Goal: Task Accomplishment & Management: Manage account settings

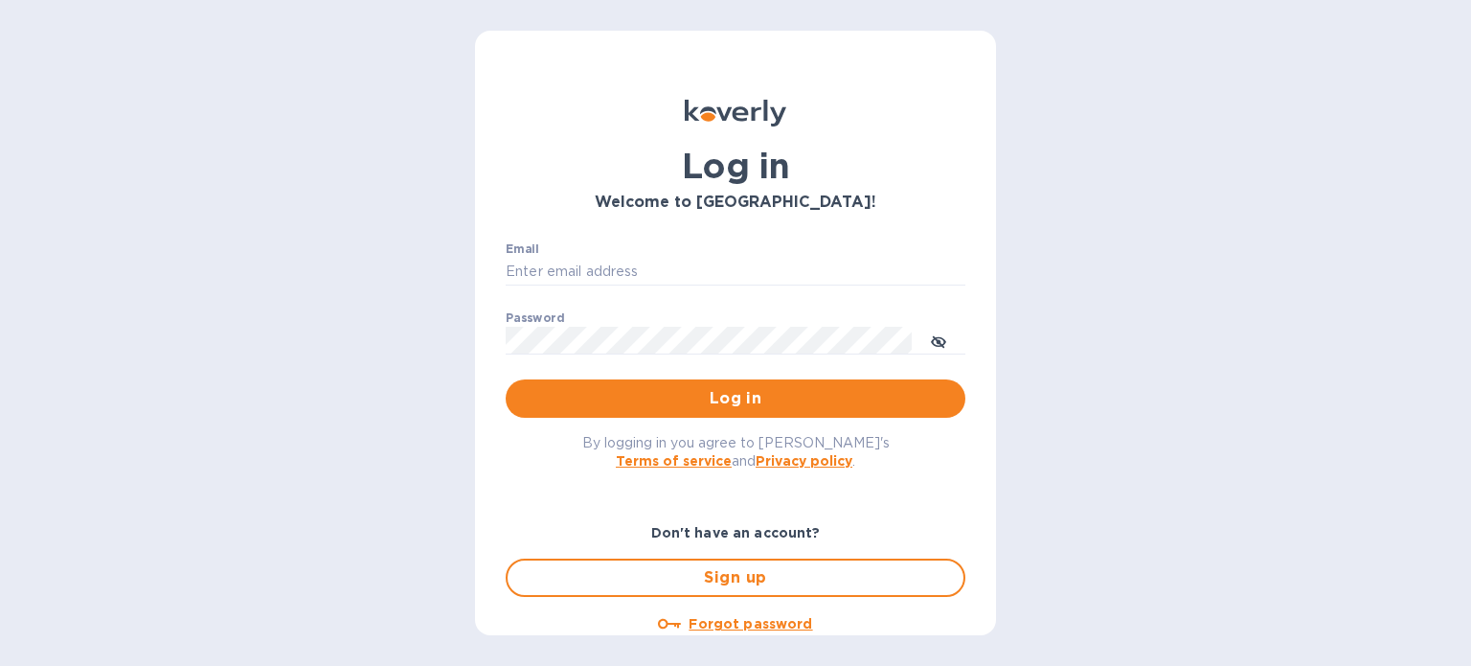
type input "[EMAIL_ADDRESS][DOMAIN_NAME]"
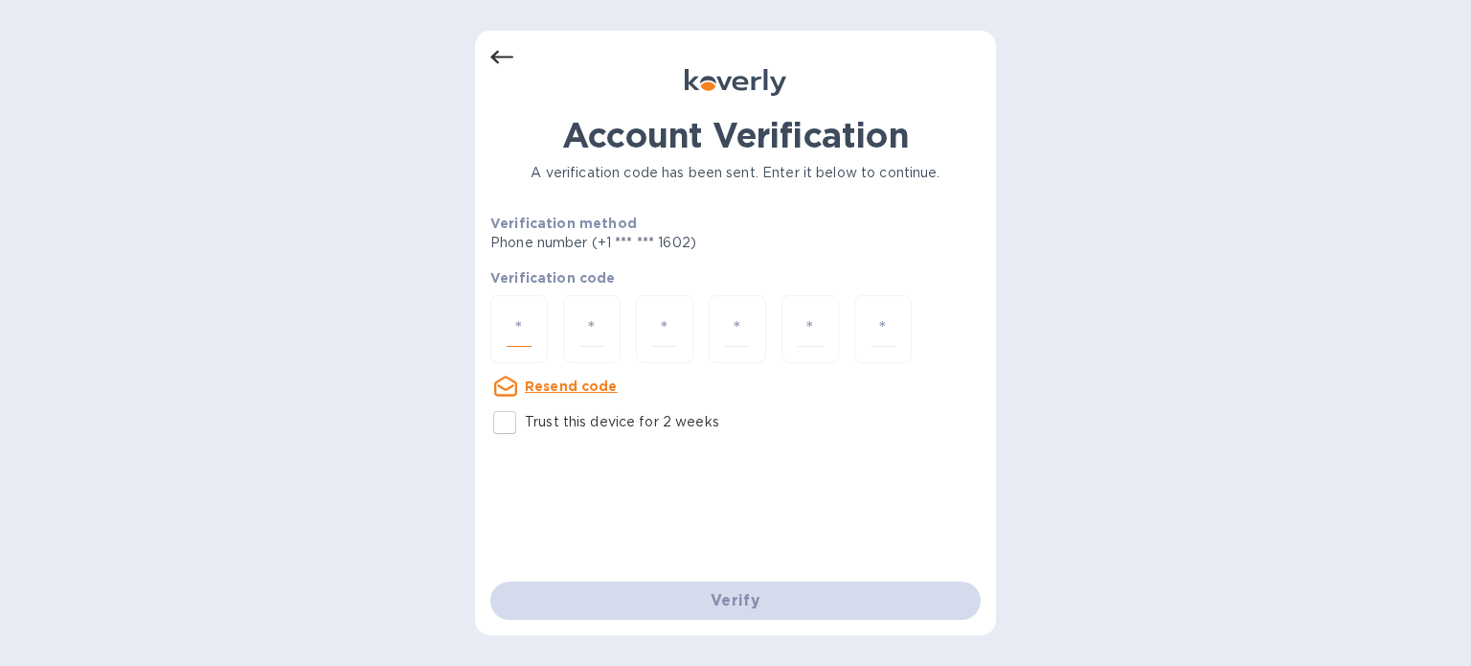
paste input "3"
type input "3"
type input "0"
type input "9"
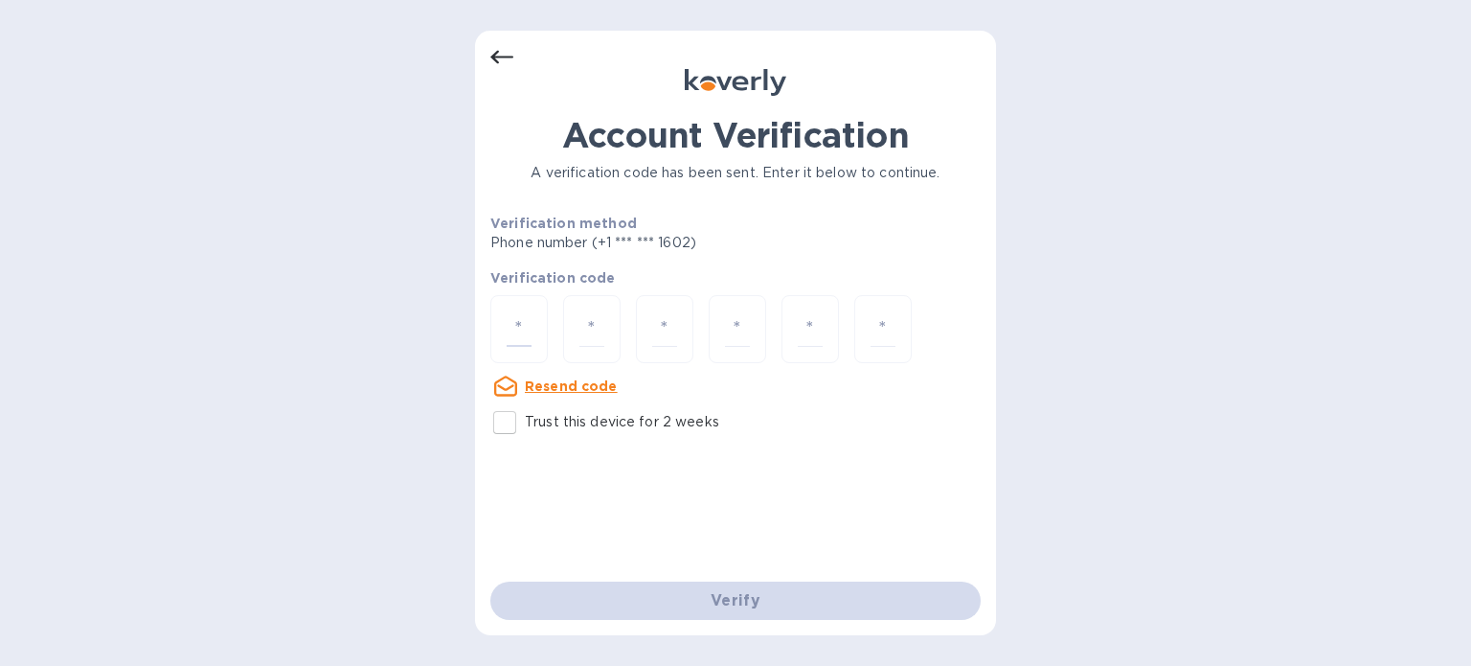
type input "4"
type input "0"
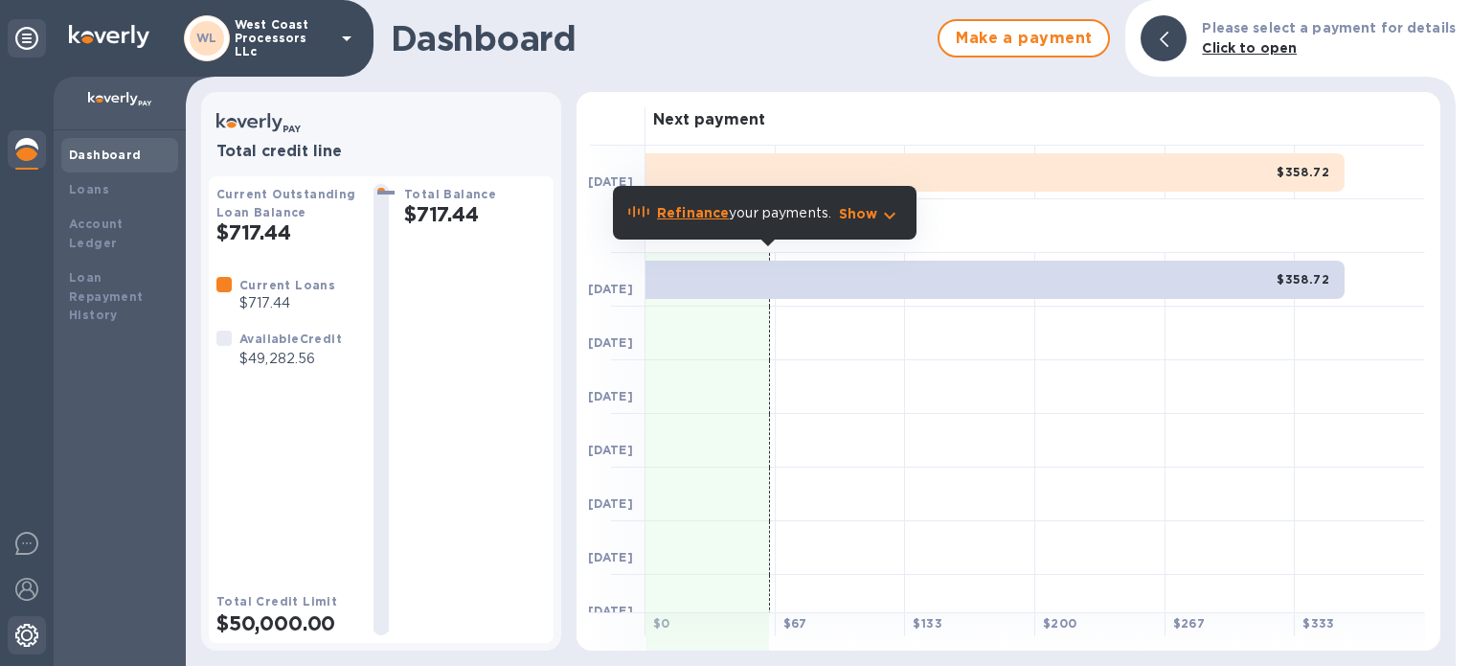
click at [31, 640] on img at bounding box center [26, 634] width 23 height 23
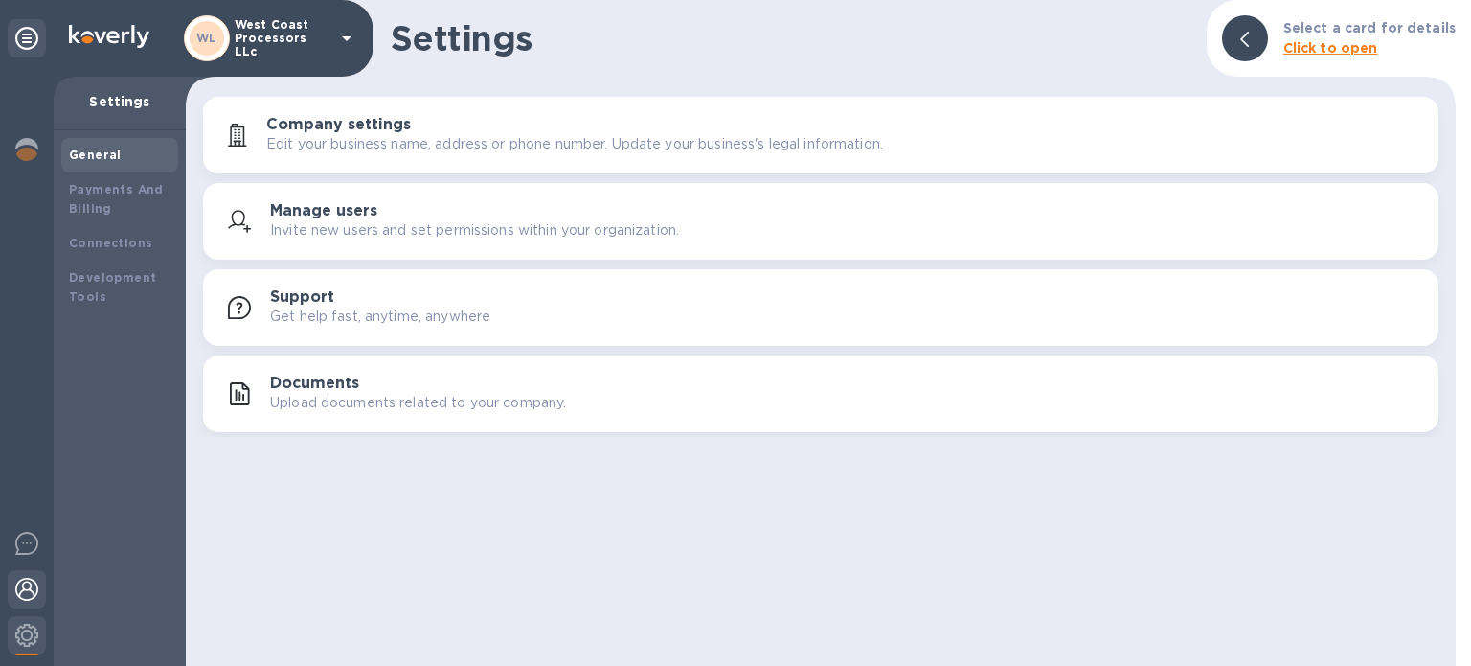
click at [31, 597] on img at bounding box center [26, 588] width 23 height 23
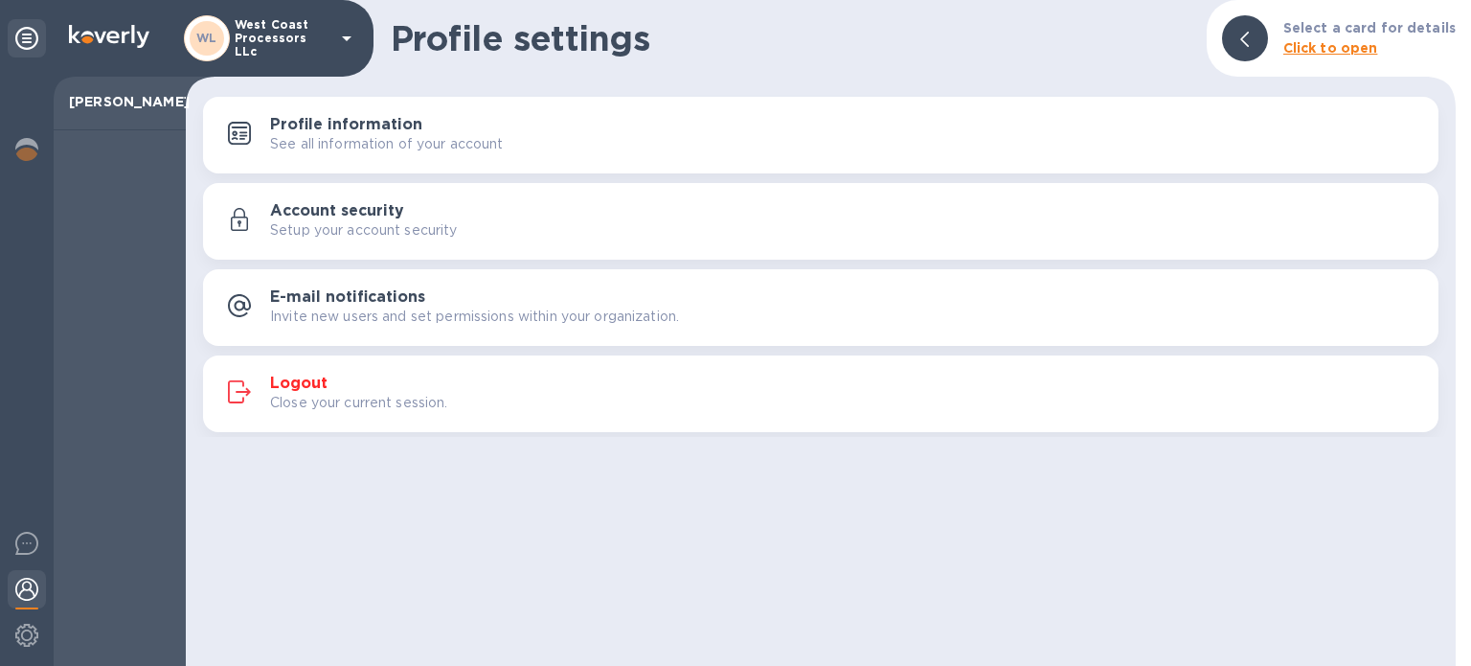
click at [305, 374] on h3 "Logout" at bounding box center [298, 383] width 57 height 18
